Goal: Task Accomplishment & Management: Manage account settings

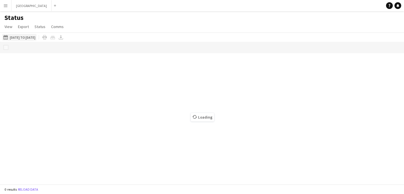
click at [22, 38] on button "[DATE] to [DATE] [DATE] to [DATE]" at bounding box center [19, 37] width 34 height 7
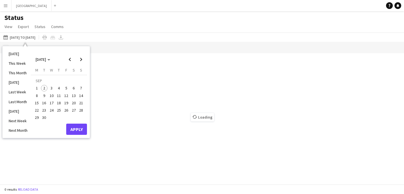
click at [46, 87] on span "2" at bounding box center [44, 88] width 7 height 7
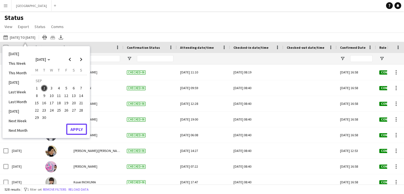
click at [81, 130] on button "Apply" at bounding box center [76, 129] width 21 height 11
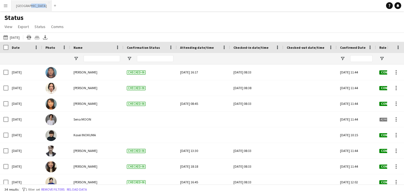
click at [22, 5] on button "[GEOGRAPHIC_DATA] Close" at bounding box center [32, 5] width 40 height 11
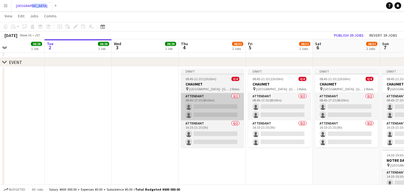
scroll to position [0, 158]
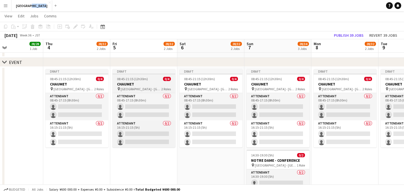
click at [141, 79] on span "08:45-21:15 (12h30m)" at bounding box center [132, 79] width 31 height 4
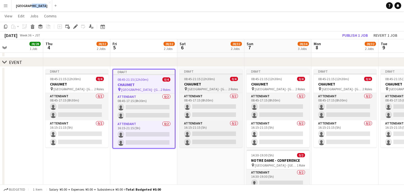
click at [206, 80] on span "08:45-21:15 (12h30m)" at bounding box center [199, 79] width 31 height 4
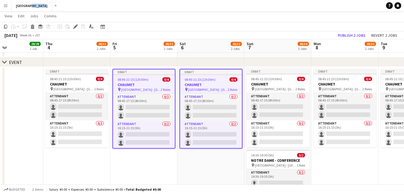
click at [224, 80] on div "08:45-21:15 (12h30m) 0/4" at bounding box center [211, 79] width 62 height 4
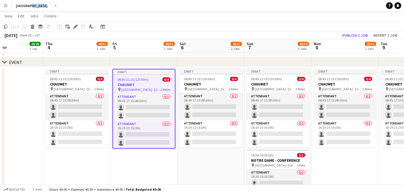
click at [154, 81] on div "08:45-21:15 (12h30m) 0/4" at bounding box center [144, 79] width 62 height 4
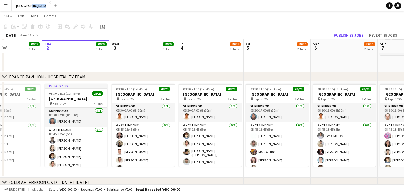
scroll to position [190, 0]
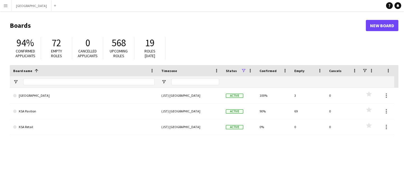
click at [3, 6] on app-icon "Menu" at bounding box center [5, 5] width 4 height 4
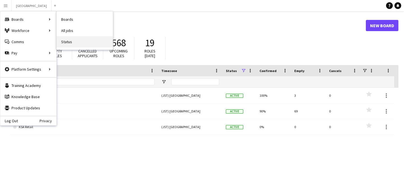
click at [77, 38] on link "Status" at bounding box center [85, 41] width 56 height 11
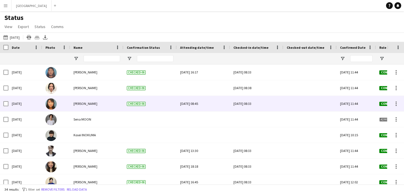
scroll to position [414, 0]
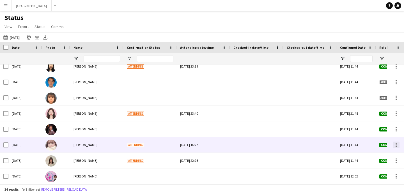
click at [398, 144] on div at bounding box center [396, 145] width 7 height 7
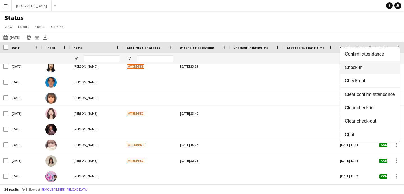
click at [355, 70] on span "Check-in" at bounding box center [370, 67] width 50 height 5
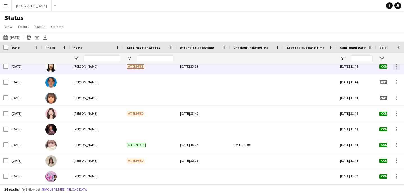
click at [396, 67] on div at bounding box center [396, 66] width 7 height 7
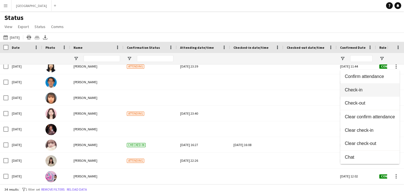
click at [366, 88] on span "Check-in" at bounding box center [370, 90] width 50 height 5
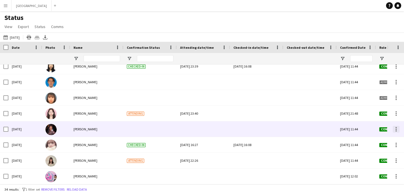
click at [396, 128] on div at bounding box center [396, 129] width 7 height 7
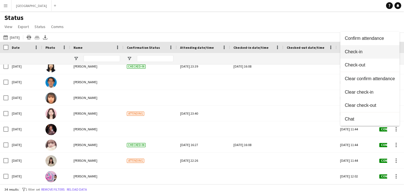
click at [353, 48] on button "Check-in" at bounding box center [369, 51] width 59 height 13
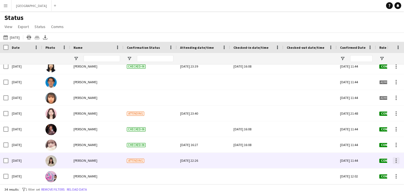
click at [396, 160] on div at bounding box center [396, 160] width 7 height 7
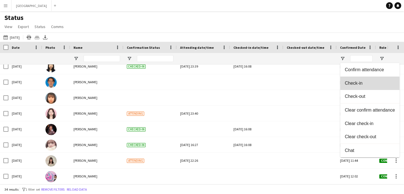
click at [361, 84] on span "Check-in" at bounding box center [370, 83] width 50 height 5
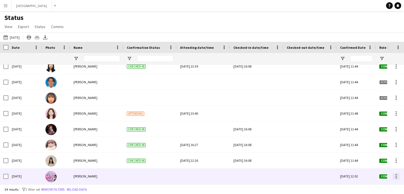
click at [395, 175] on div at bounding box center [396, 176] width 7 height 7
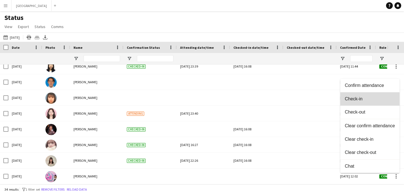
click at [359, 102] on button "Check-in" at bounding box center [369, 98] width 59 height 13
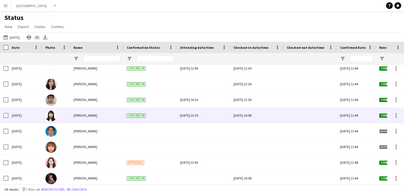
scroll to position [391, 0]
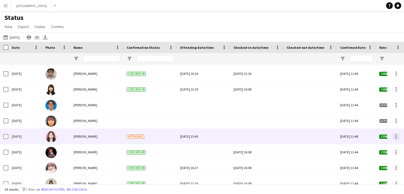
click at [396, 136] on div at bounding box center [396, 136] width 1 height 1
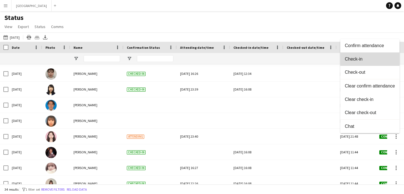
click at [355, 62] on button "Check-in" at bounding box center [369, 58] width 59 height 13
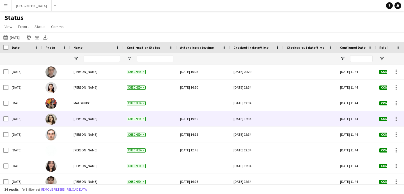
scroll to position [0, 0]
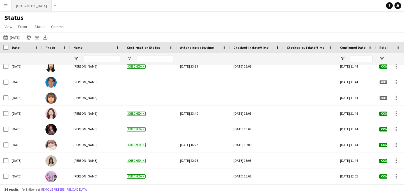
click at [35, 6] on button "[GEOGRAPHIC_DATA] Close" at bounding box center [32, 5] width 40 height 11
